Goal: Task Accomplishment & Management: Use online tool/utility

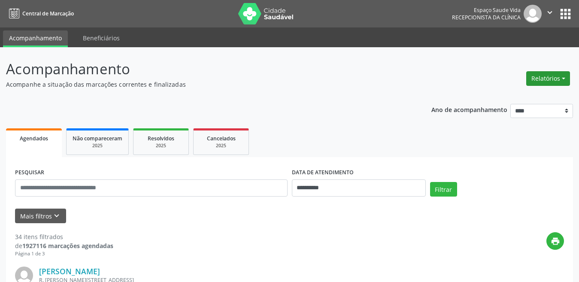
click at [551, 82] on button "Relatórios" at bounding box center [549, 78] width 44 height 15
click at [533, 97] on link "Agendamentos" at bounding box center [525, 97] width 92 height 12
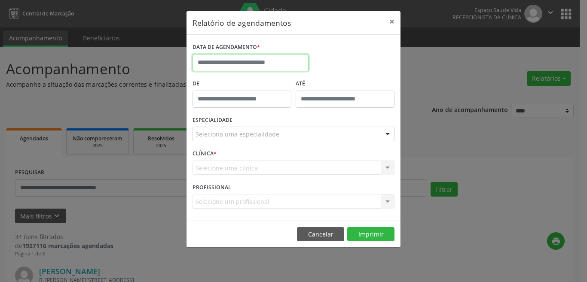
click at [226, 63] on input "text" at bounding box center [250, 62] width 116 height 17
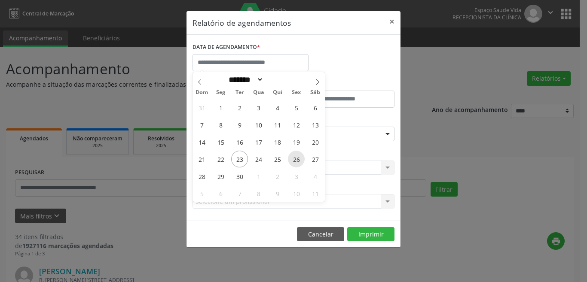
click at [295, 159] on span "26" at bounding box center [296, 159] width 17 height 17
type input "**********"
click at [295, 159] on span "26" at bounding box center [296, 159] width 17 height 17
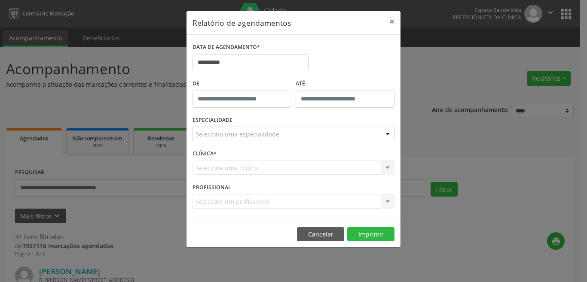
click at [228, 129] on div "Seleciona uma especialidade" at bounding box center [293, 134] width 202 height 15
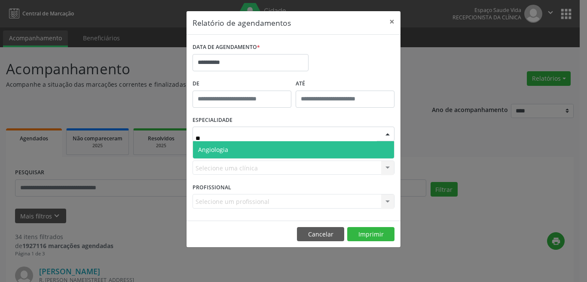
type input "*"
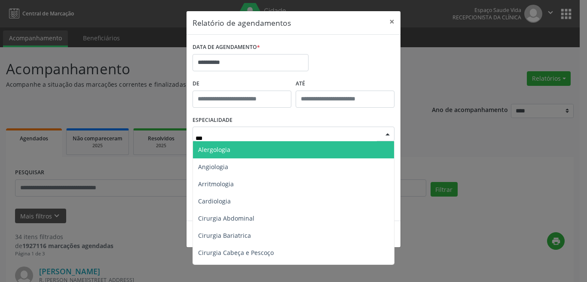
type input "****"
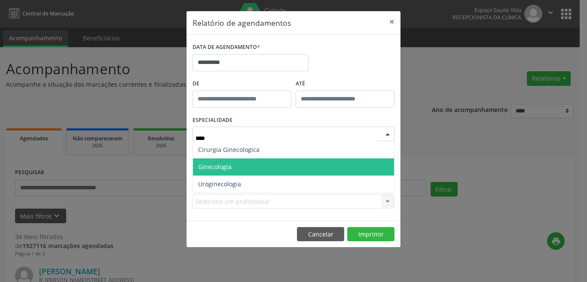
click at [243, 166] on span "Ginecologia" at bounding box center [293, 167] width 201 height 17
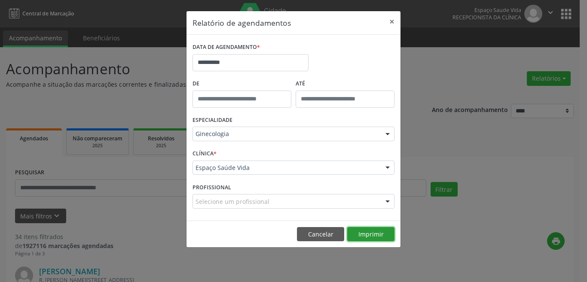
click at [384, 229] on button "Imprimir" at bounding box center [370, 234] width 47 height 15
